Goal: Navigation & Orientation: Go to known website

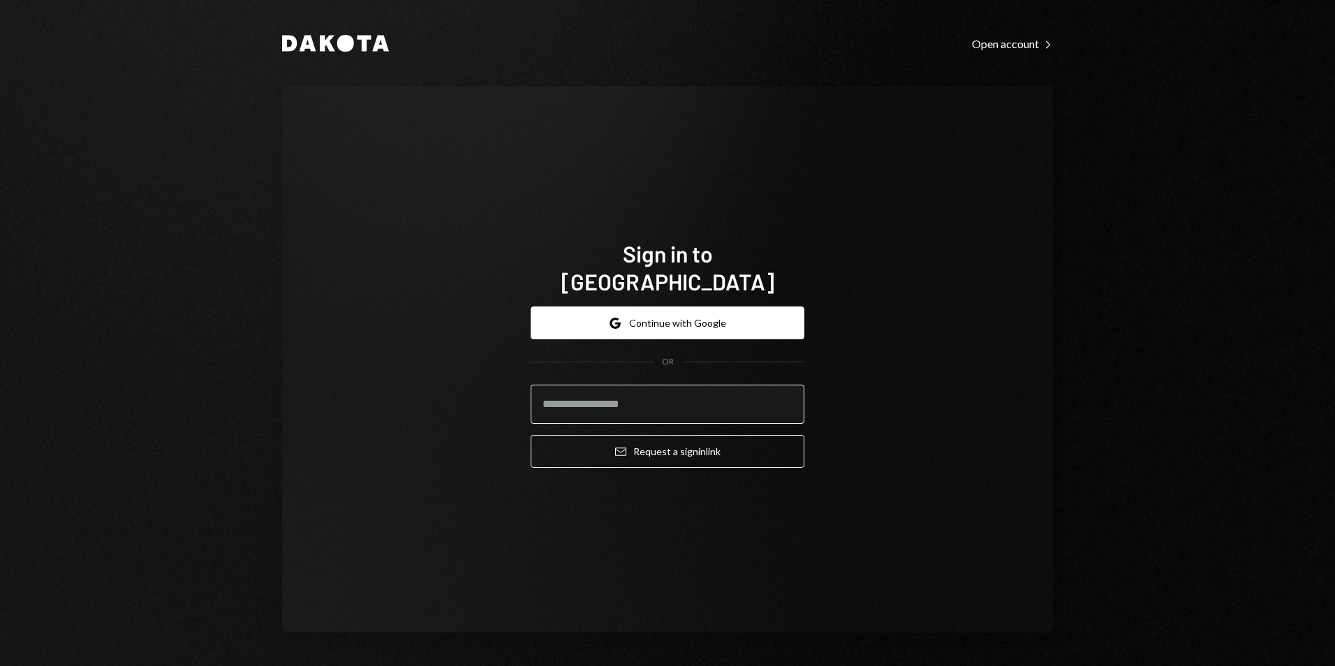
click at [615, 395] on input "email" at bounding box center [668, 404] width 274 height 39
type input "**********"
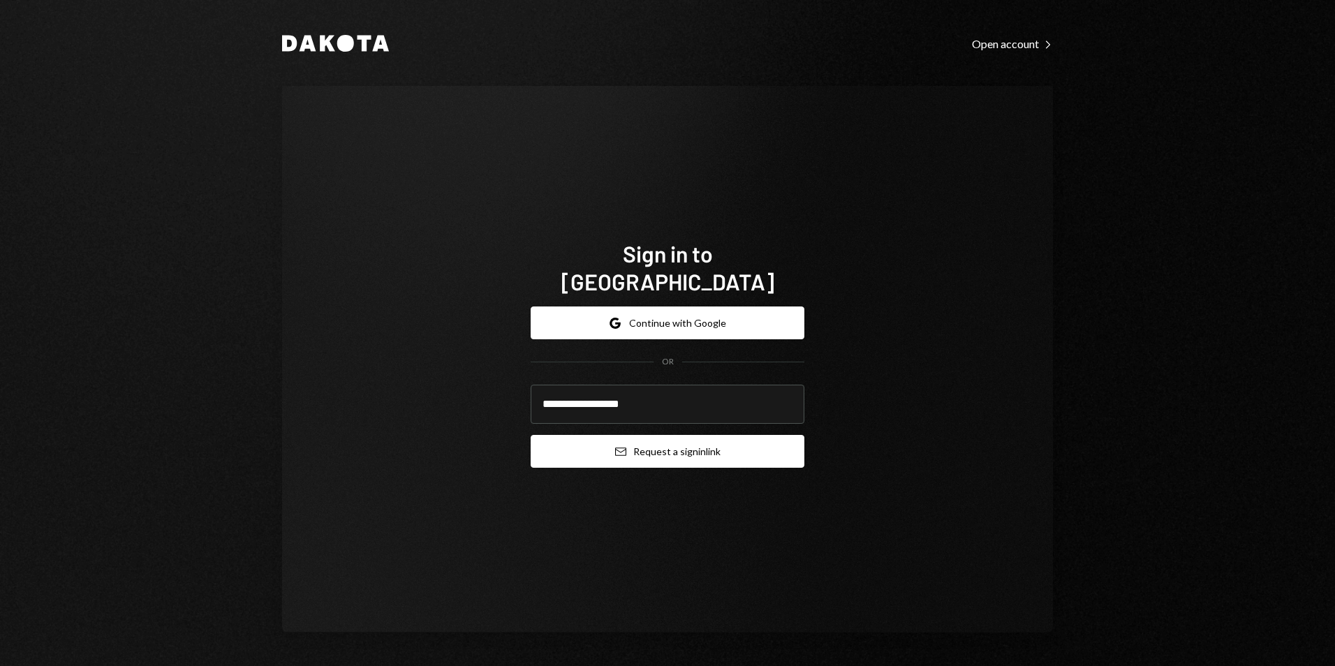
click at [626, 443] on button "Email Request a sign in link" at bounding box center [668, 451] width 274 height 33
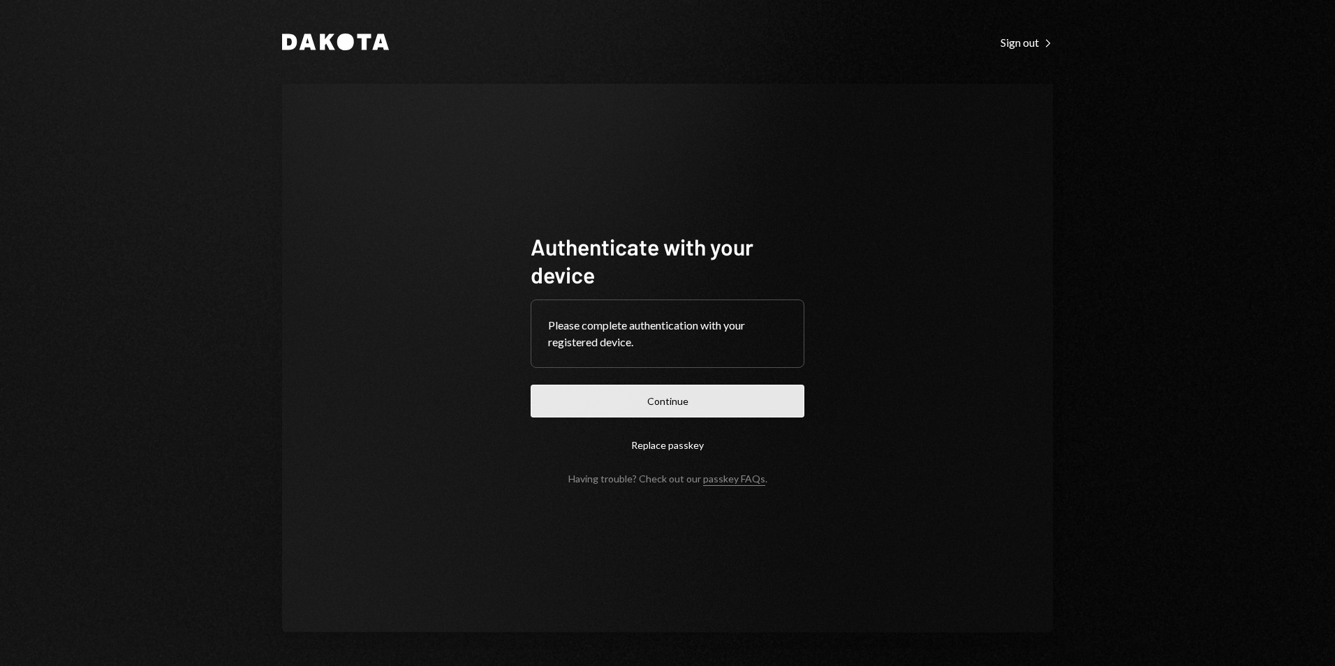
click at [696, 406] on button "Continue" at bounding box center [668, 401] width 274 height 33
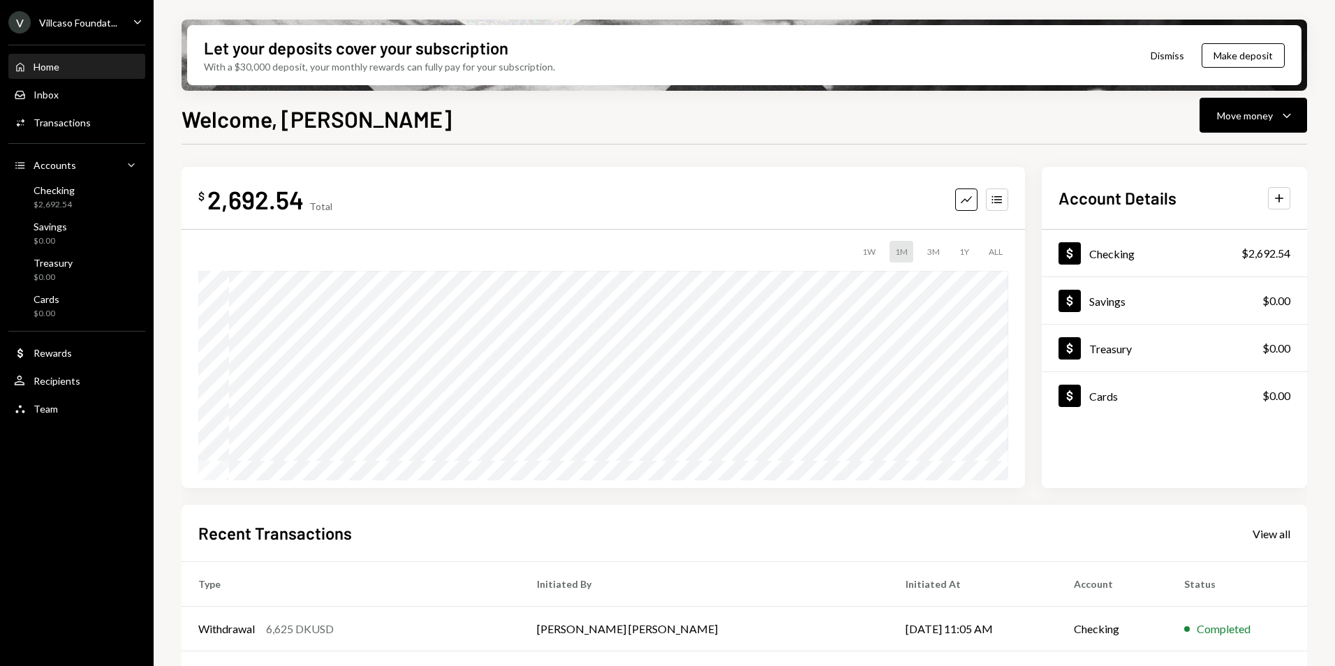
click at [47, 73] on div "Home Home" at bounding box center [77, 67] width 126 height 24
click at [75, 92] on div "Inbox Inbox" at bounding box center [77, 95] width 126 height 13
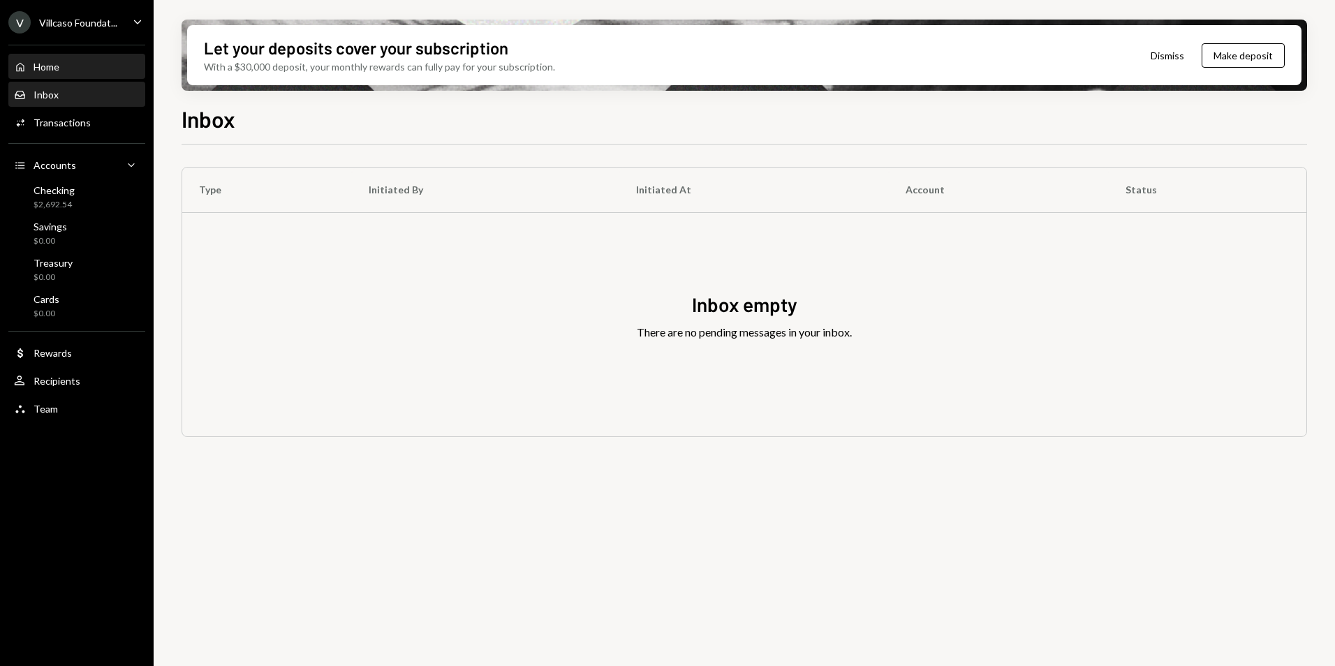
click at [45, 73] on div "Home Home" at bounding box center [77, 67] width 126 height 24
